Goal: Task Accomplishment & Management: Use online tool/utility

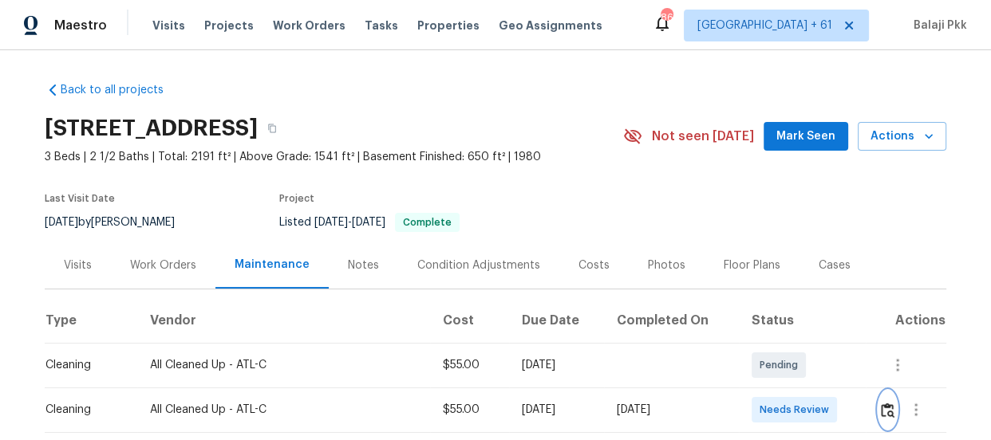
click at [882, 406] on img "button" at bounding box center [888, 410] width 14 height 15
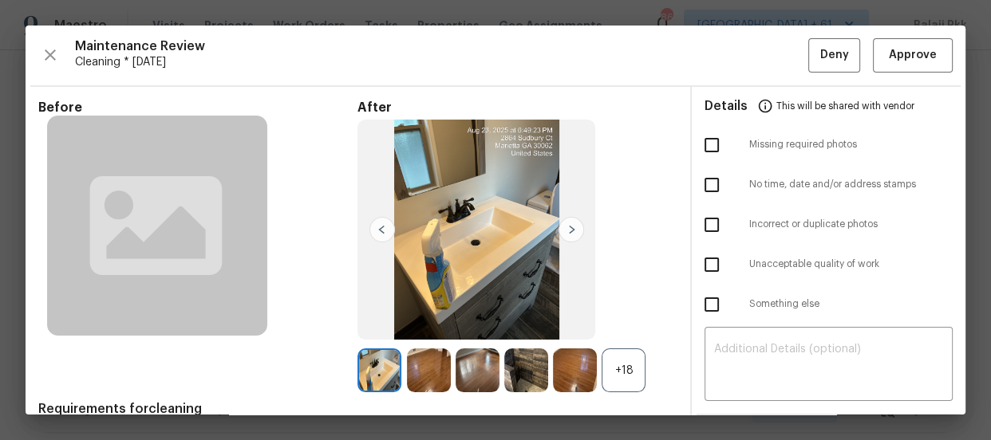
click at [628, 361] on div "+18" at bounding box center [624, 371] width 44 height 44
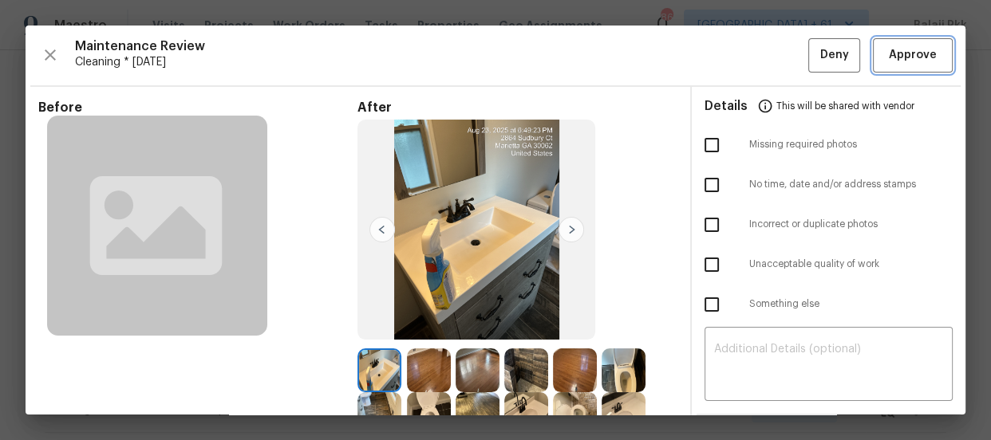
click at [886, 41] on button "Approve" at bounding box center [913, 55] width 80 height 34
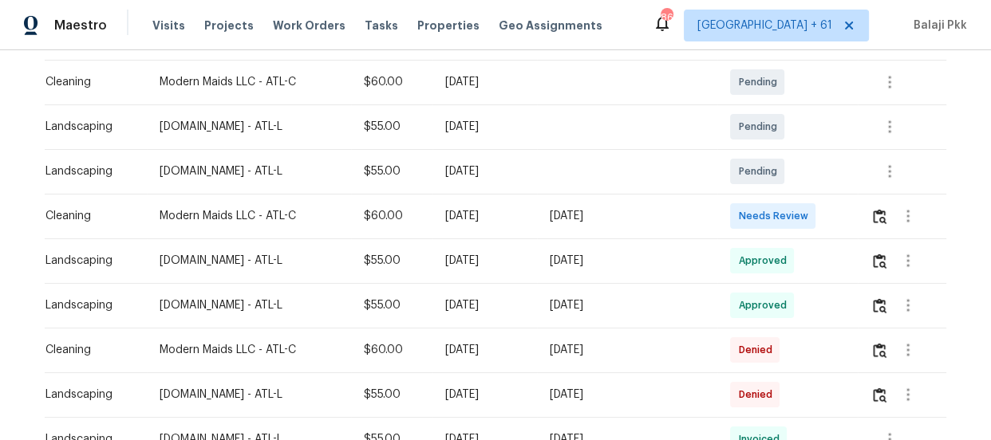
scroll to position [290, 0]
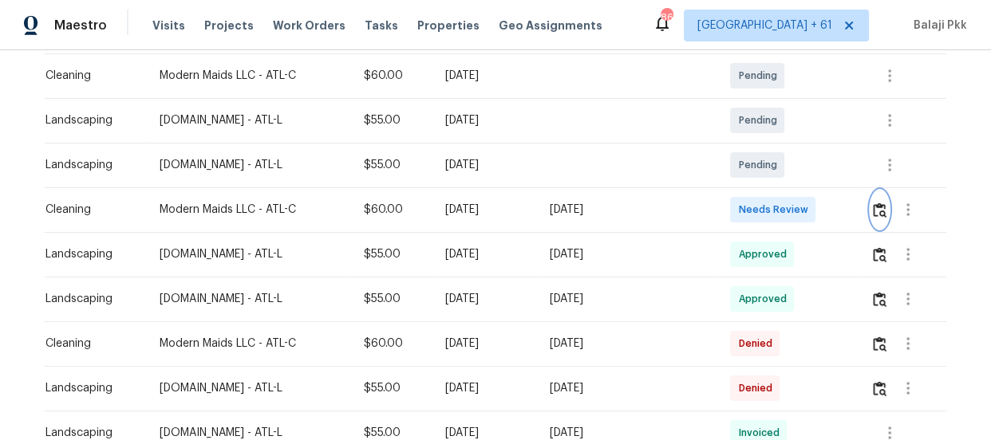
click at [873, 209] on img "button" at bounding box center [880, 210] width 14 height 15
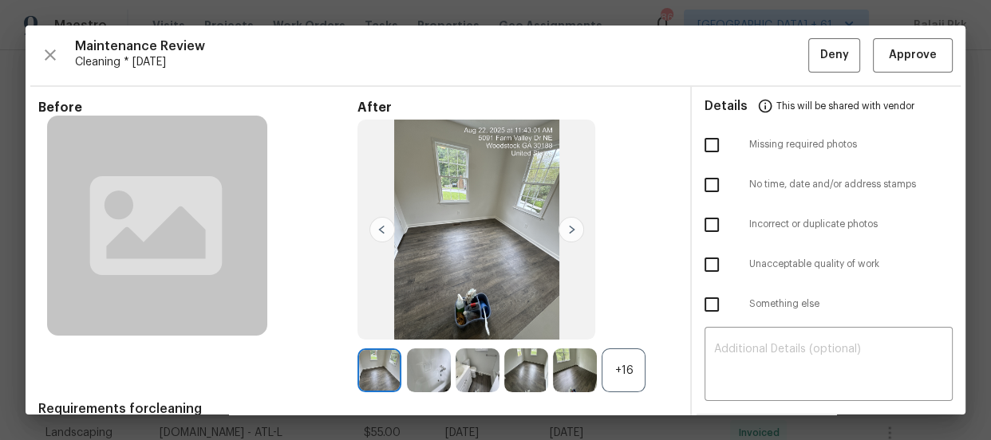
click at [602, 374] on div "+16" at bounding box center [624, 371] width 44 height 44
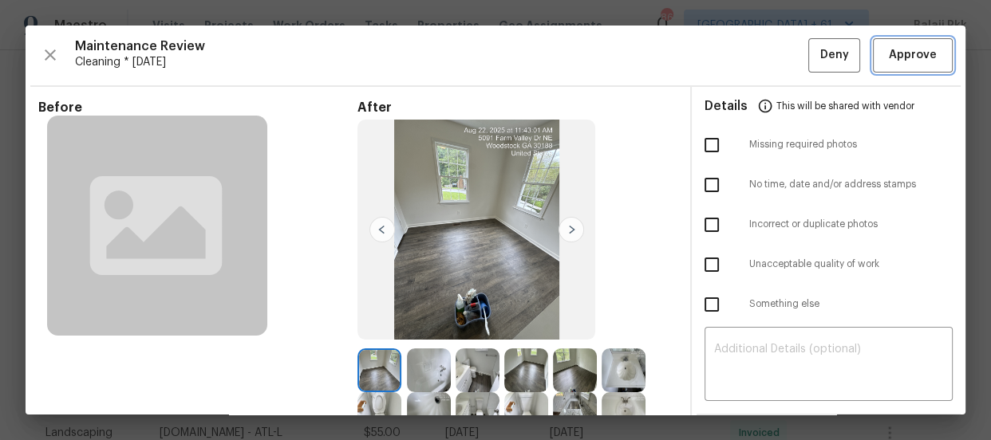
click at [914, 57] on span "Approve" at bounding box center [913, 55] width 48 height 20
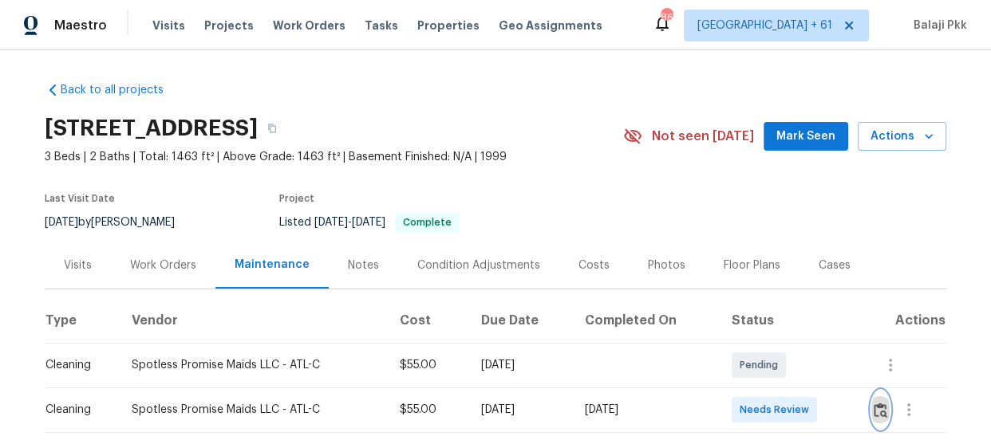
click at [884, 413] on img "button" at bounding box center [881, 410] width 14 height 15
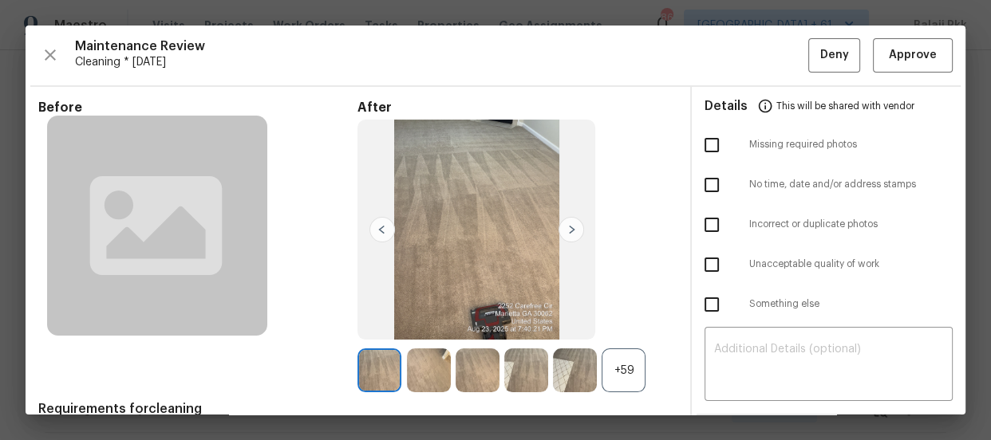
click at [633, 370] on div "+59" at bounding box center [624, 371] width 44 height 44
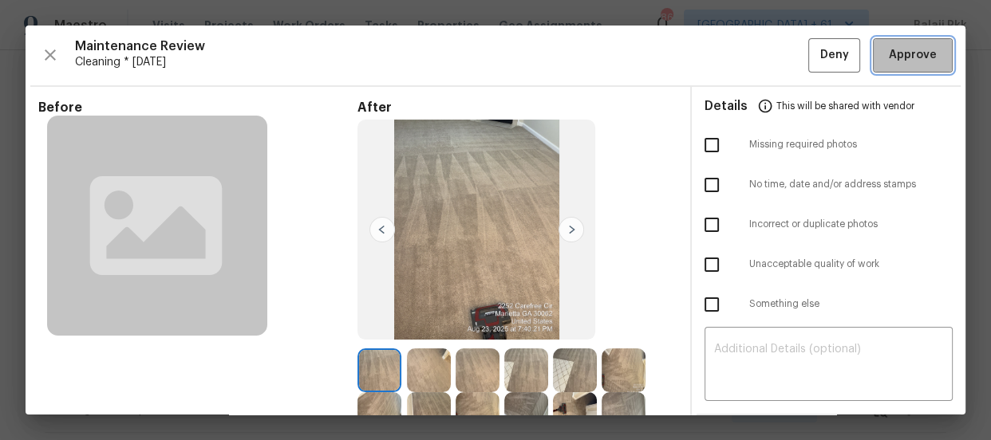
click at [894, 57] on span "Approve" at bounding box center [913, 55] width 48 height 20
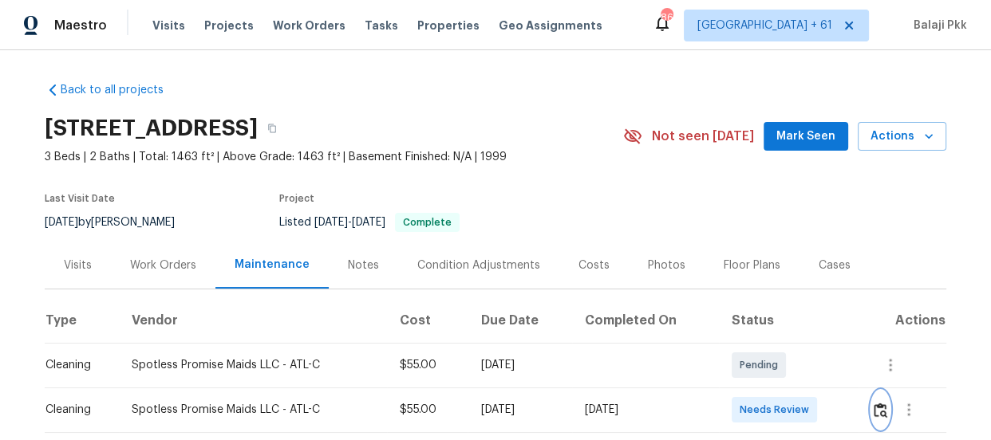
scroll to position [1, 0]
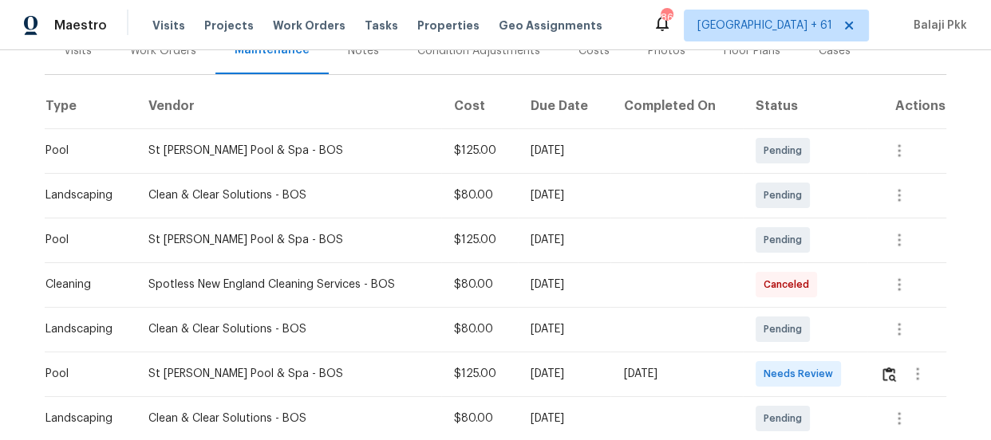
scroll to position [228, 0]
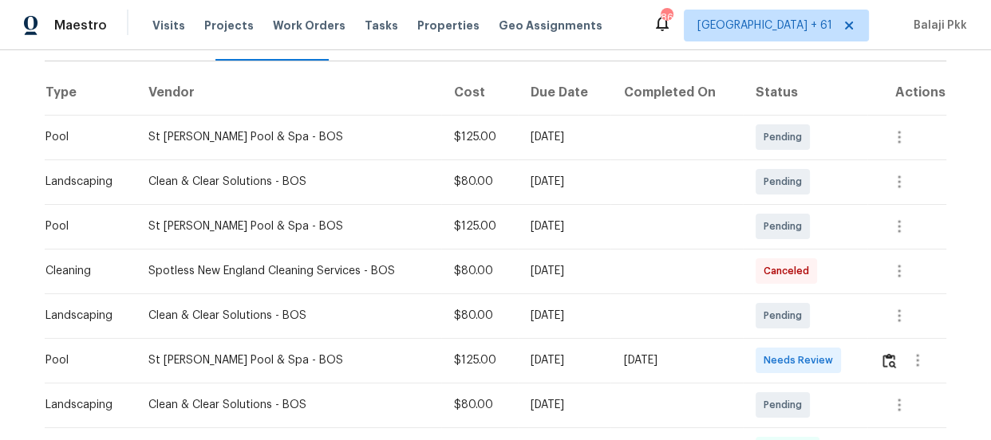
click at [873, 351] on td at bounding box center [906, 360] width 79 height 45
click at [882, 361] on img "button" at bounding box center [889, 360] width 14 height 15
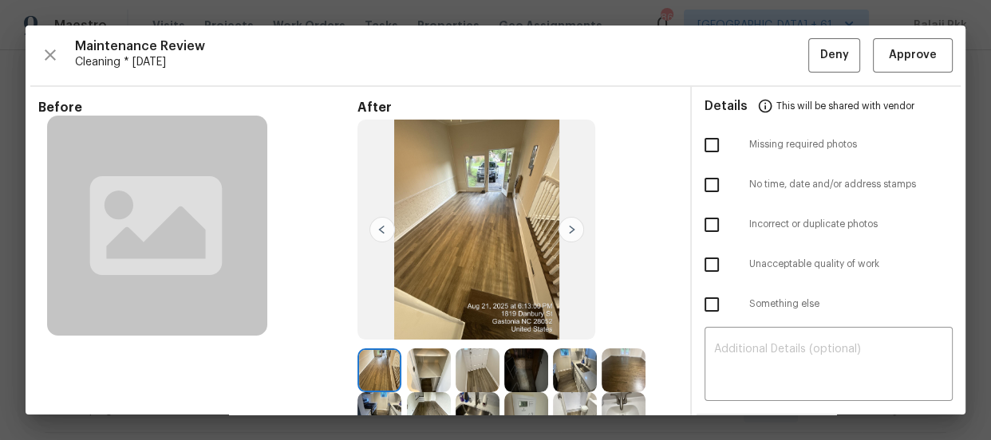
scroll to position [362, 0]
click at [923, 69] on button "Approve" at bounding box center [913, 55] width 80 height 34
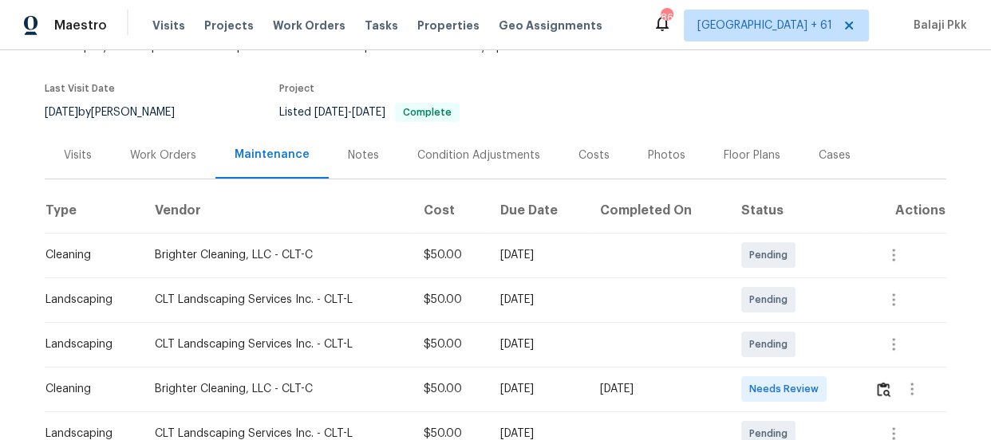
scroll to position [217, 0]
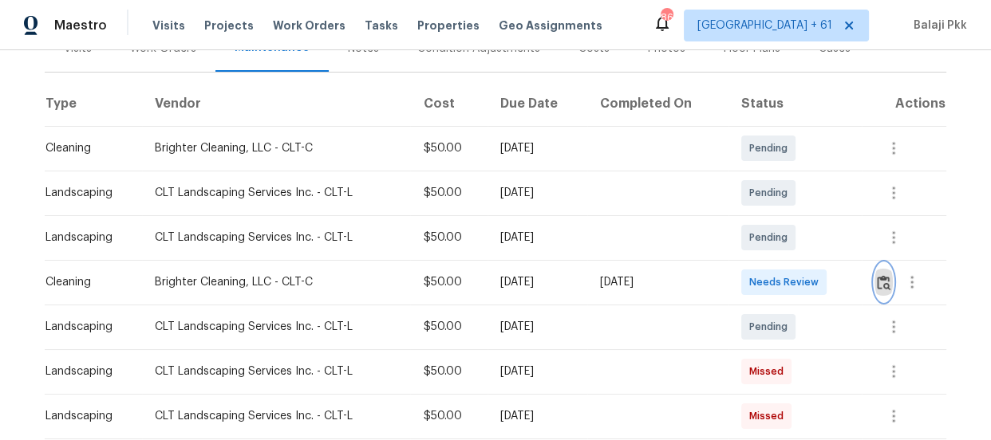
click at [889, 287] on button "button" at bounding box center [883, 282] width 18 height 38
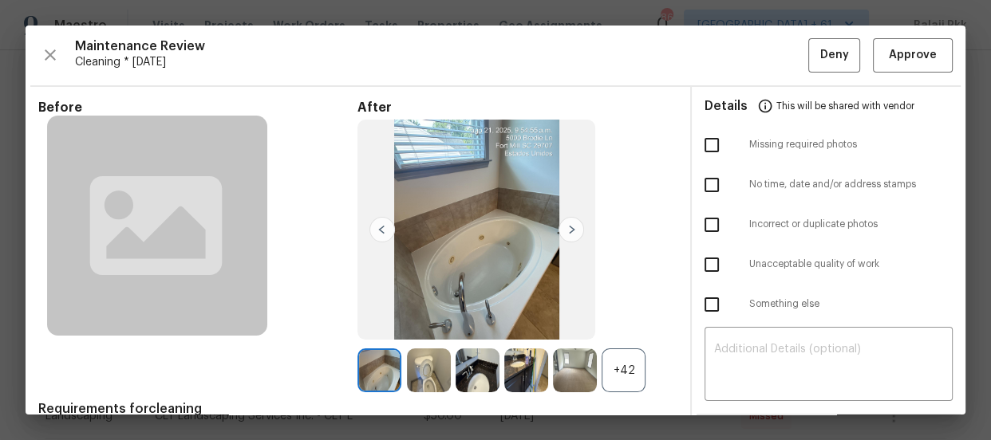
click at [626, 366] on div "+42" at bounding box center [624, 371] width 44 height 44
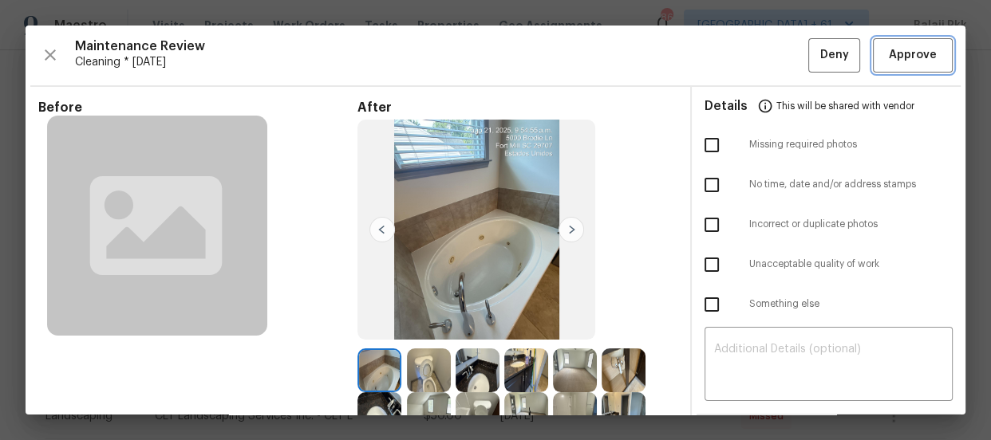
click at [902, 59] on span "Approve" at bounding box center [913, 55] width 48 height 20
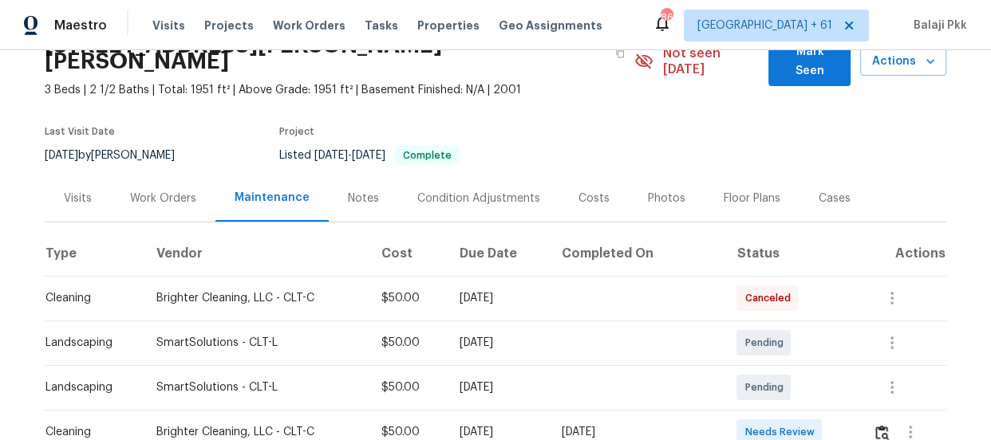
scroll to position [290, 0]
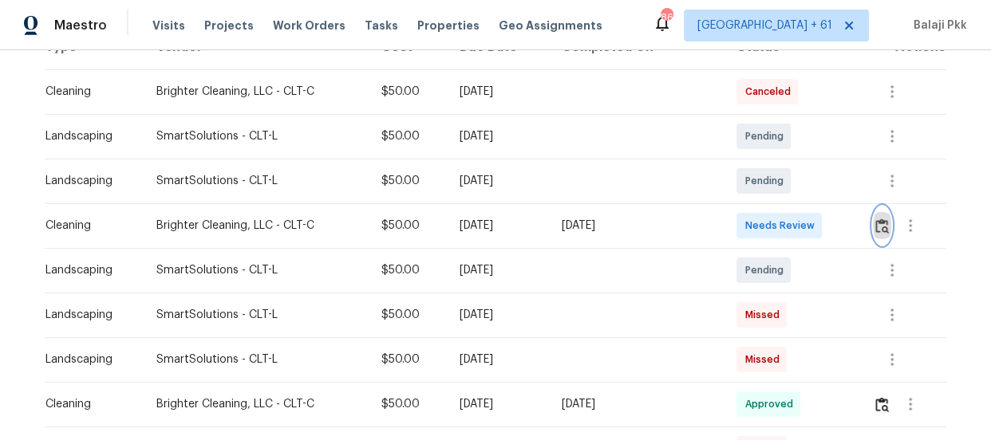
click at [875, 219] on img "button" at bounding box center [882, 226] width 14 height 15
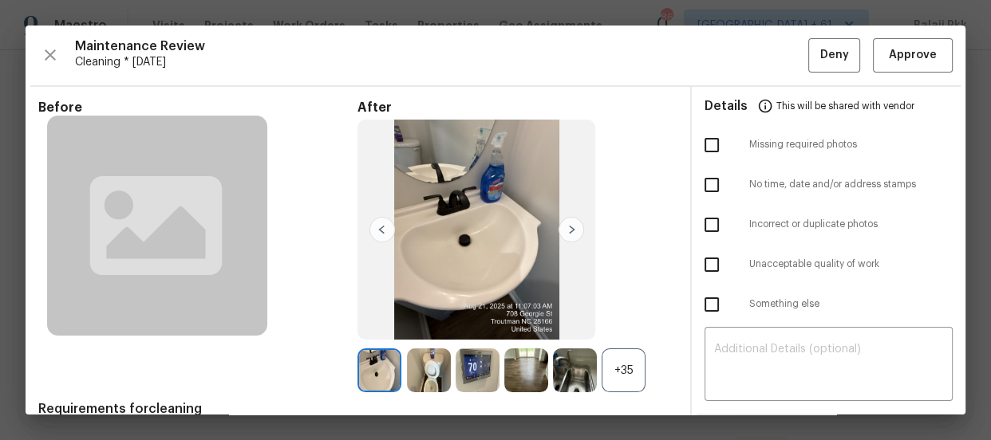
click at [615, 369] on div "+35" at bounding box center [624, 371] width 44 height 44
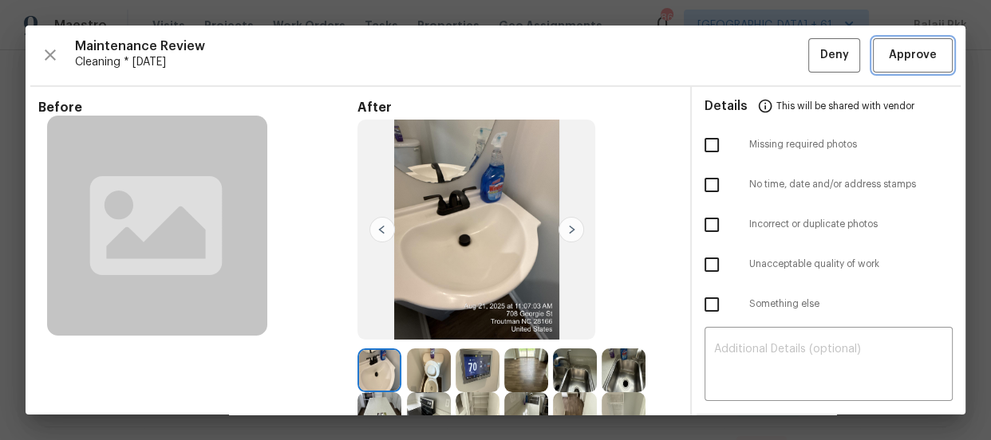
click at [890, 53] on span "Approve" at bounding box center [913, 55] width 48 height 20
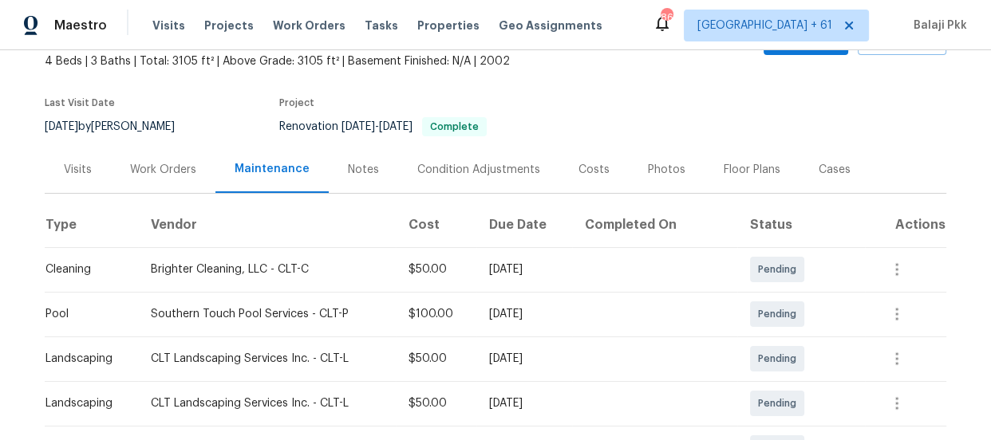
scroll to position [290, 0]
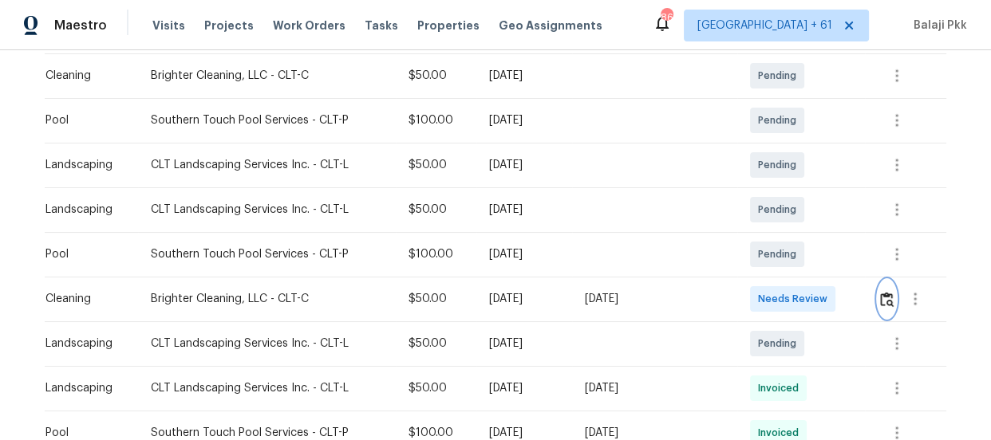
click at [880, 300] on img "button" at bounding box center [887, 299] width 14 height 15
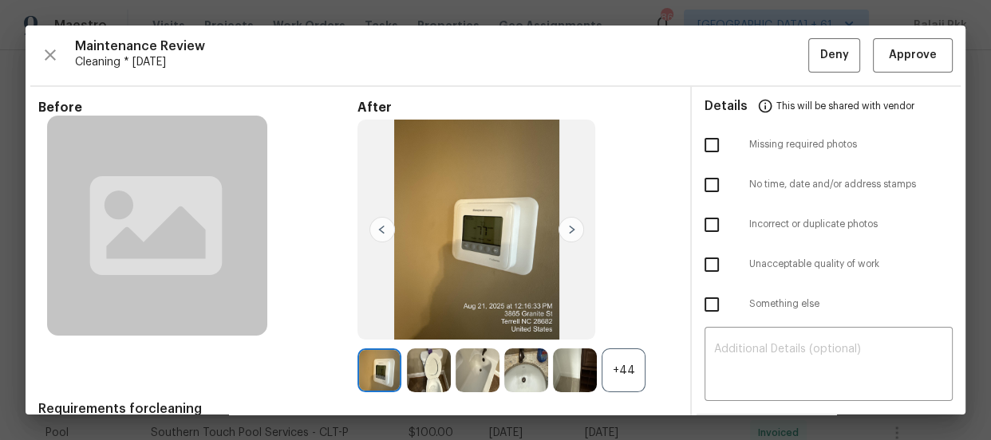
click at [602, 375] on div "+44" at bounding box center [624, 371] width 44 height 44
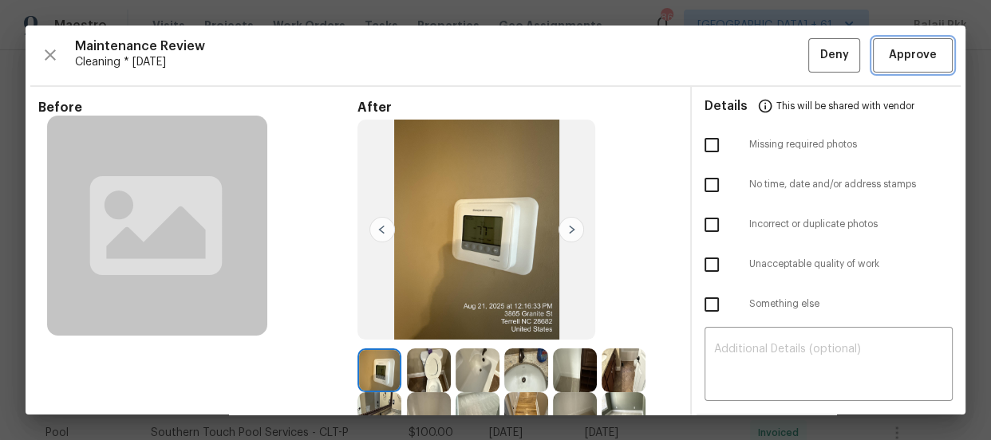
click at [910, 49] on span "Approve" at bounding box center [913, 55] width 48 height 20
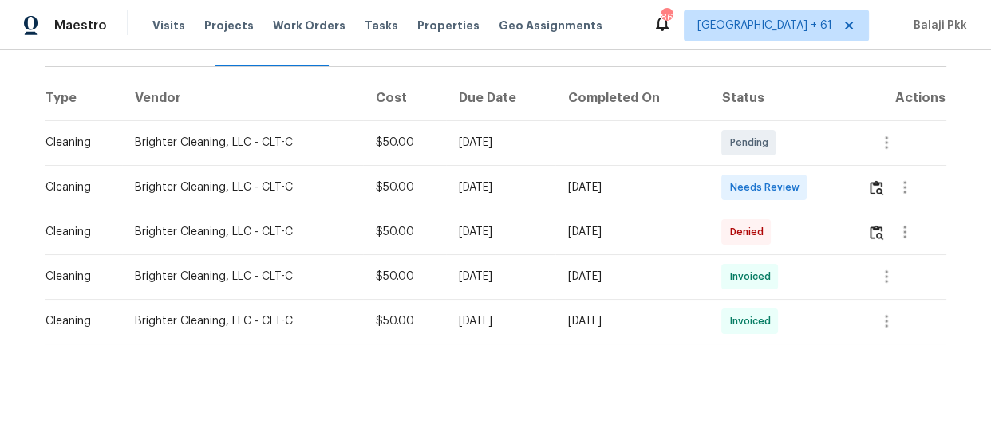
scroll to position [234, 0]
click at [884, 181] on div at bounding box center [906, 187] width 78 height 38
click at [877, 180] on img "button" at bounding box center [877, 187] width 14 height 15
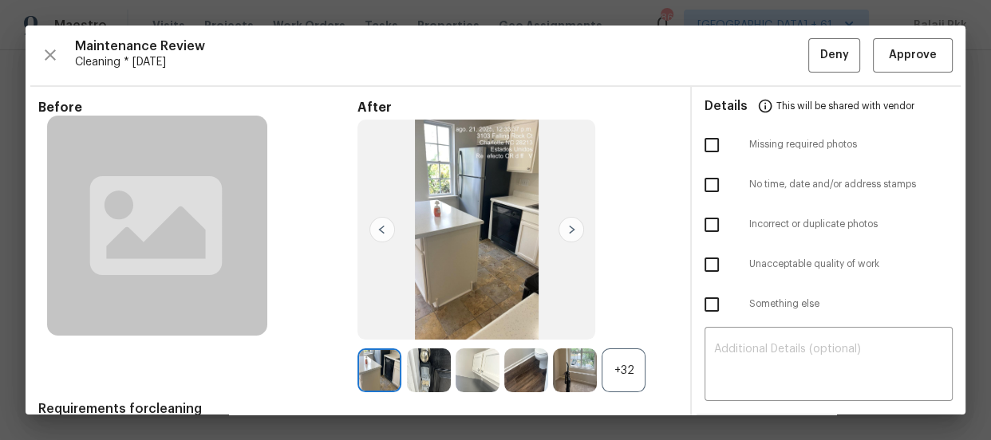
click at [633, 368] on div "+32" at bounding box center [624, 371] width 44 height 44
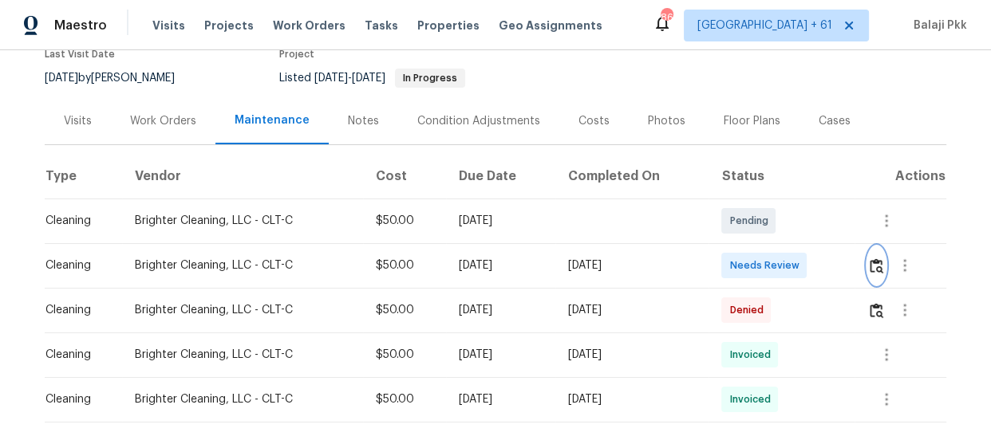
scroll to position [217, 0]
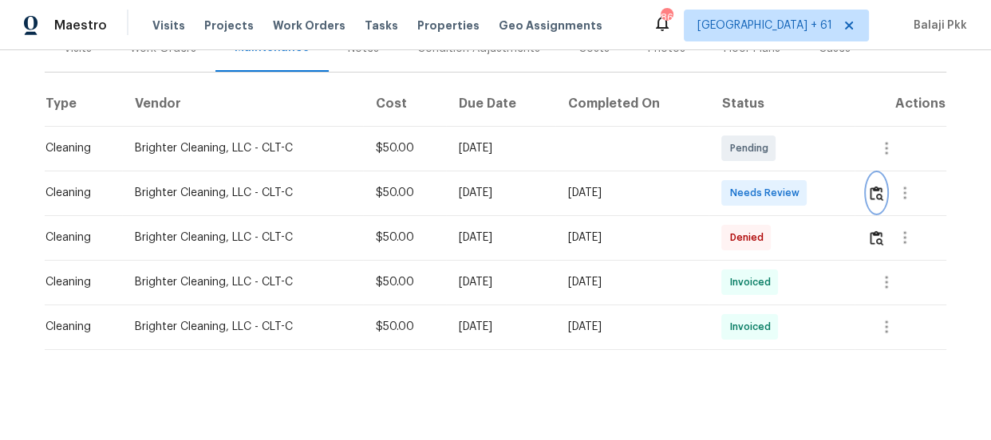
click at [878, 199] on img "button" at bounding box center [877, 193] width 14 height 15
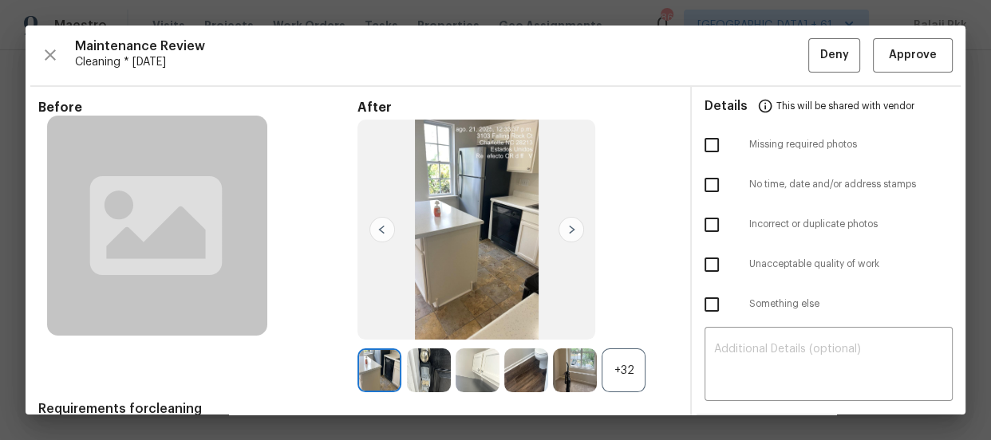
click at [623, 351] on div "+32" at bounding box center [624, 371] width 44 height 44
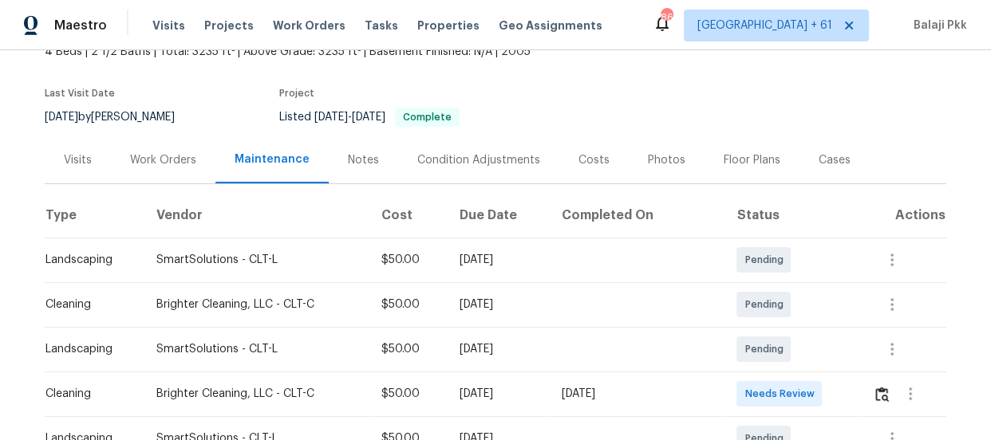
scroll to position [290, 0]
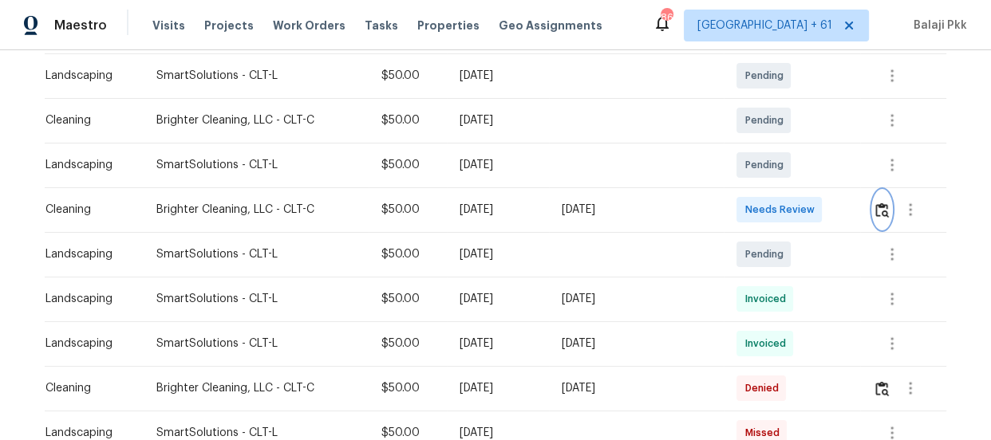
click at [875, 215] on img "button" at bounding box center [882, 210] width 14 height 15
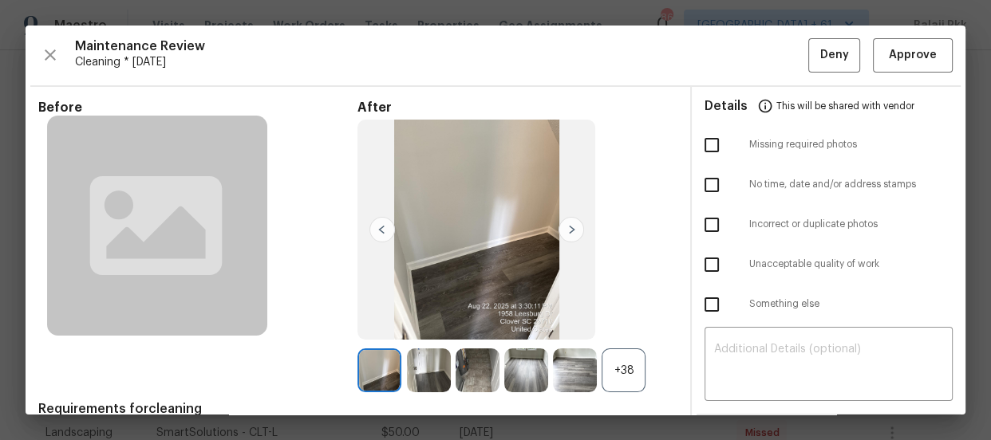
click at [602, 376] on div "+38" at bounding box center [624, 371] width 44 height 44
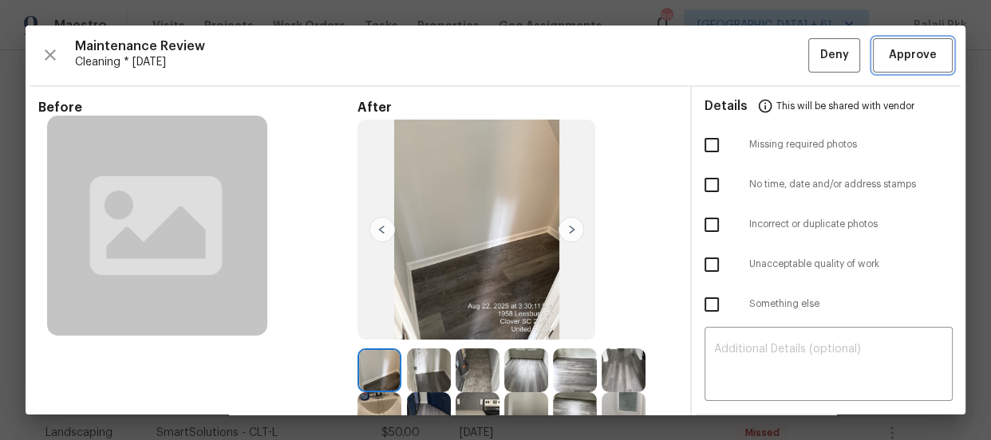
click at [919, 51] on span "Approve" at bounding box center [913, 55] width 48 height 20
